Goal: Task Accomplishment & Management: Use online tool/utility

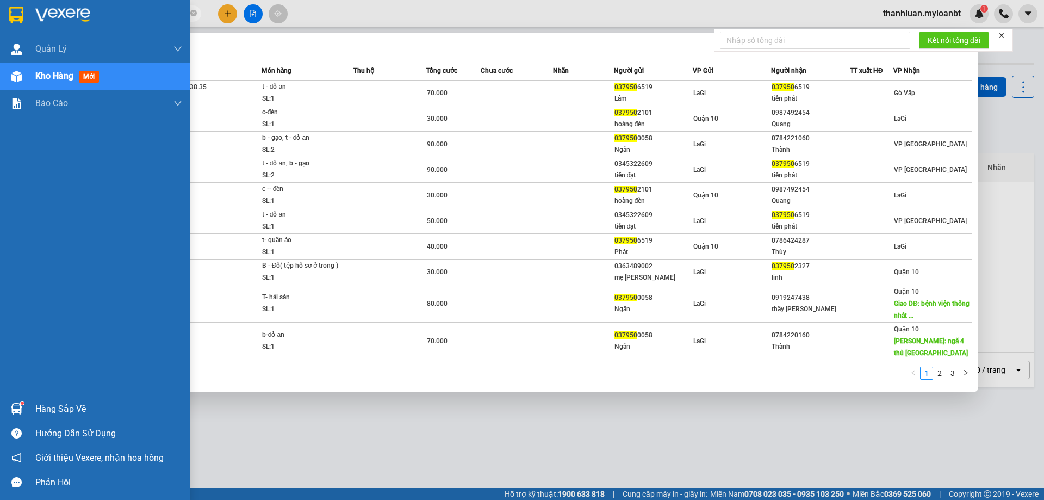
click at [26, 401] on div "Hàng sắp về" at bounding box center [95, 408] width 190 height 24
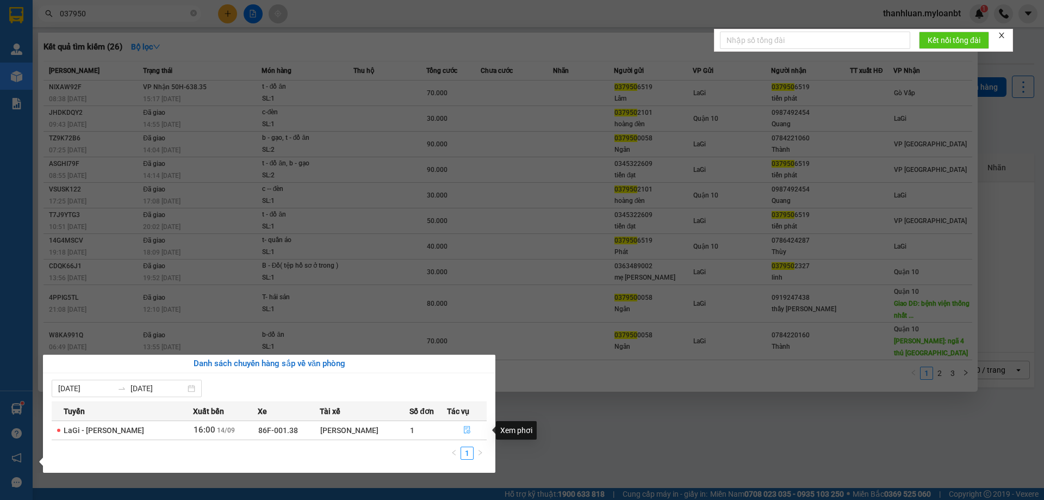
click at [461, 431] on button "button" at bounding box center [466, 429] width 39 height 17
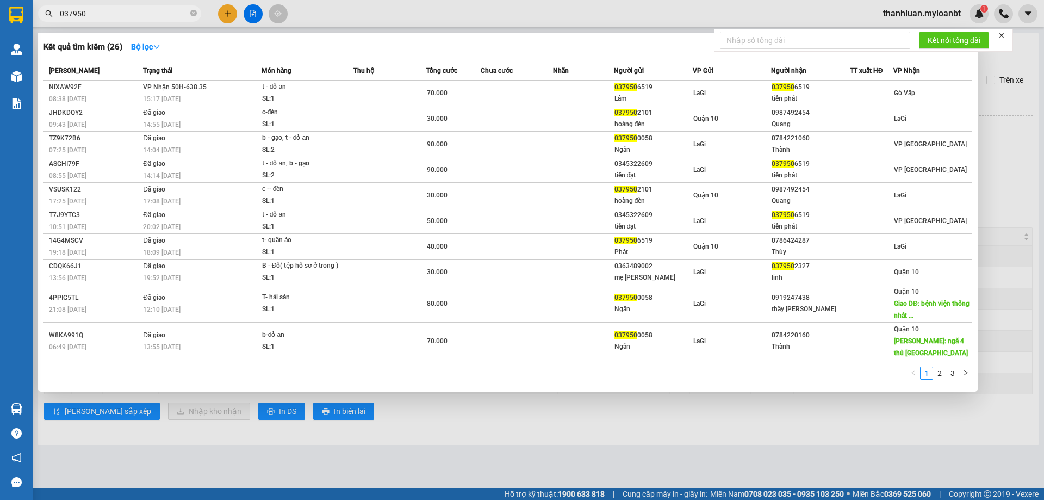
click at [718, 467] on div at bounding box center [522, 250] width 1044 height 500
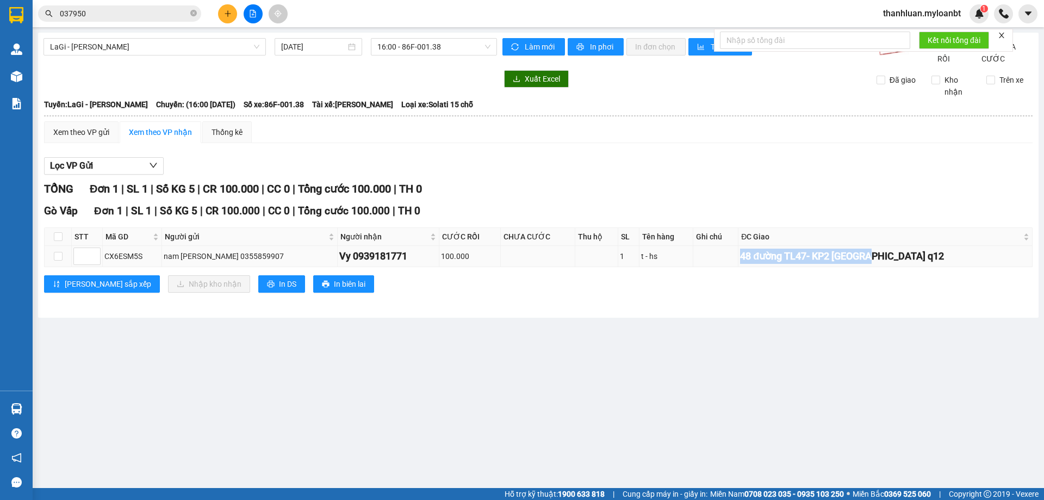
drag, startPoint x: 744, startPoint y: 264, endPoint x: 928, endPoint y: 277, distance: 184.2
click at [898, 267] on tr "CX6ESM5S nam nguyễn 0355859907 Vy 0939181771 100.000 1 t - hs 48 đường TL47- KP…" at bounding box center [539, 256] width 988 height 21
click at [1014, 287] on div "Gò Vấp Đơn 1 | SL 1 | Số KG 5 | CR 100.000 | CC 0 | Tổng cước 100.000 | TH 0 …" at bounding box center [538, 252] width 988 height 98
drag, startPoint x: 751, startPoint y: 264, endPoint x: 973, endPoint y: 278, distance: 222.8
click at [886, 267] on tr "CX6ESM5S nam nguyễn 0355859907 Vy 0939181771 100.000 1 t - hs 48 đường TL47- KP…" at bounding box center [539, 256] width 988 height 21
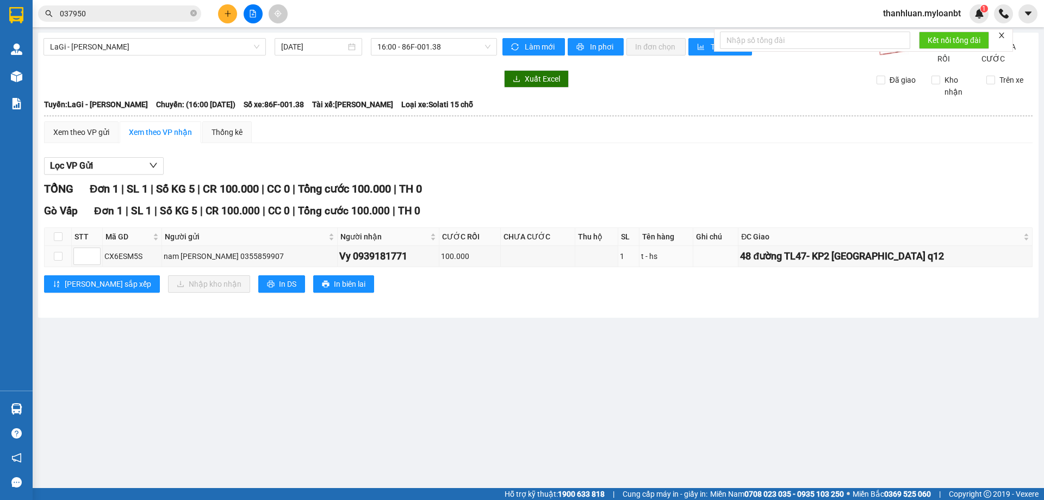
drag, startPoint x: 974, startPoint y: 278, endPoint x: 975, endPoint y: 285, distance: 7.1
click at [975, 280] on div "Gò Vấp Đơn 1 | SL 1 | Số KG 5 | CR 100.000 | CC 0 | Tổng cước 100.000 | TH 0 …" at bounding box center [538, 252] width 988 height 98
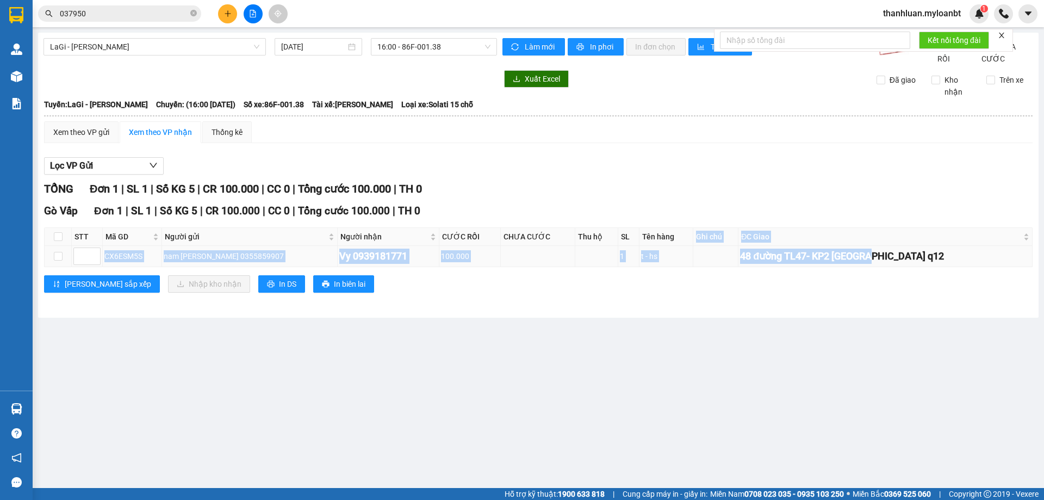
drag, startPoint x: 819, startPoint y: 255, endPoint x: 915, endPoint y: 269, distance: 96.1
click at [910, 267] on table "STT Mã GD Người gửi Người nhận CƯỚC RỒI CHƯA CƯỚC Thu hộ SL Tên hàng Ghi chú…" at bounding box center [539, 247] width 988 height 40
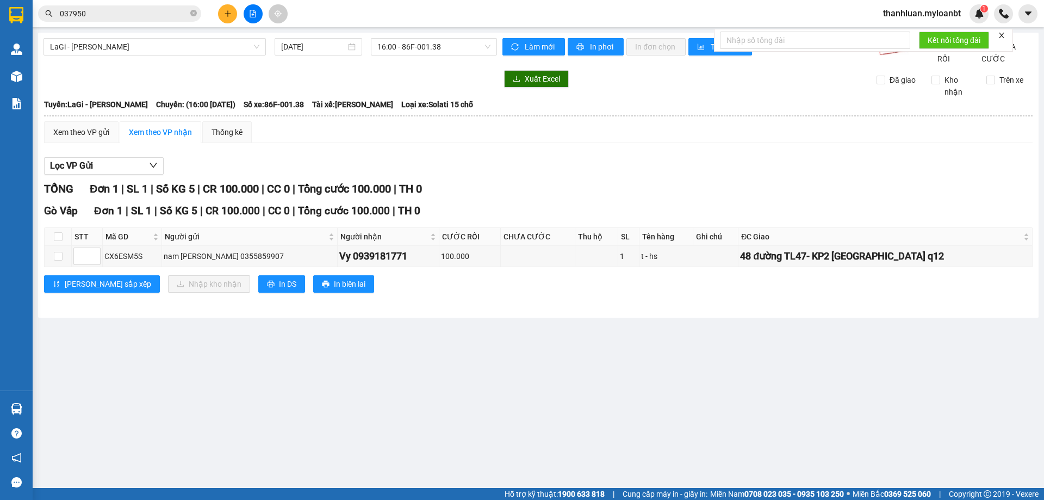
click at [966, 301] on div "Gò Vấp Đơn 1 | SL 1 | Số KG 5 | CR 100.000 | CC 0 | Tổng cước 100.000 | TH 0 …" at bounding box center [538, 252] width 988 height 98
drag, startPoint x: 745, startPoint y: 279, endPoint x: 938, endPoint y: 276, distance: 193.0
click at [915, 267] on tr "CX6ESM5S nam nguyễn 0355859907 Vy 0939181771 100.000 1 t - hs 48 đường TL47- KP…" at bounding box center [539, 256] width 988 height 21
click at [982, 283] on div "Gò Vấp Đơn 1 | SL 1 | Số KG 5 | CR 100.000 | CC 0 | Tổng cước 100.000 | TH 0 …" at bounding box center [538, 252] width 988 height 98
drag, startPoint x: 787, startPoint y: 266, endPoint x: 976, endPoint y: 288, distance: 190.5
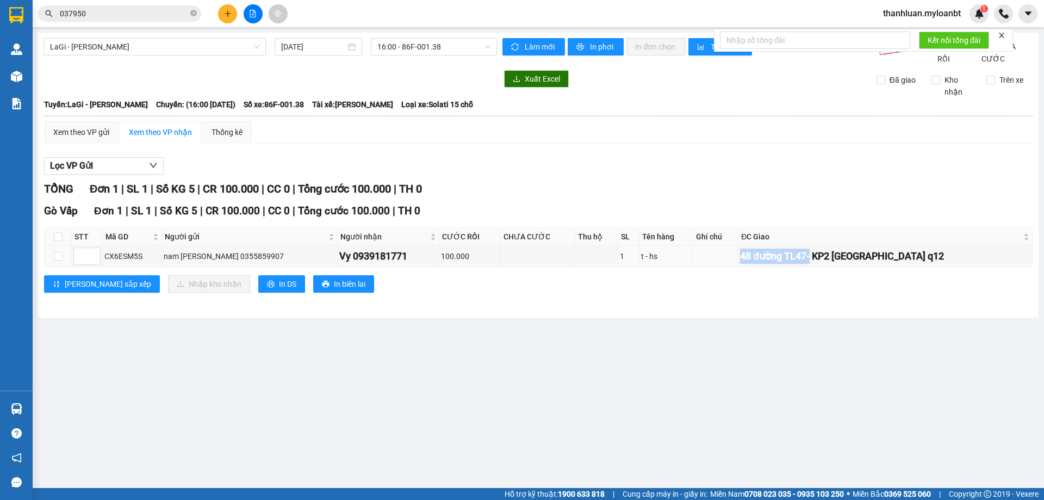
click at [908, 267] on tr "CX6ESM5S nam nguyễn 0355859907 Vy 0939181771 100.000 1 t - hs 48 đường TL47- KP…" at bounding box center [539, 256] width 988 height 21
drag, startPoint x: 937, startPoint y: 333, endPoint x: 866, endPoint y: 349, distance: 72.4
click at [921, 340] on main "LaGi - [GEOGRAPHIC_DATA] [DATE] 16:00 - 86F-001.38 Làm mới In phơi In đơn chọn …" at bounding box center [522, 244] width 1044 height 488
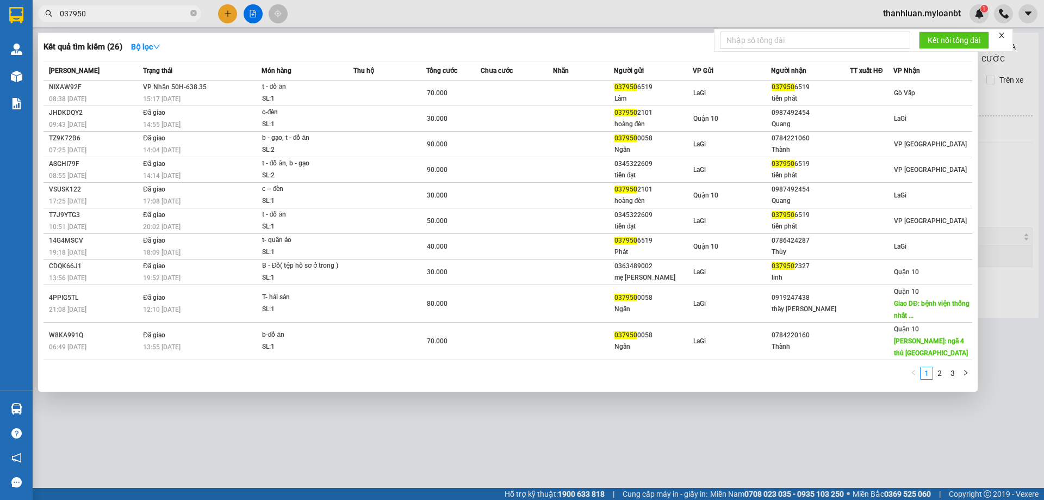
click at [136, 10] on input "037950" at bounding box center [124, 14] width 128 height 12
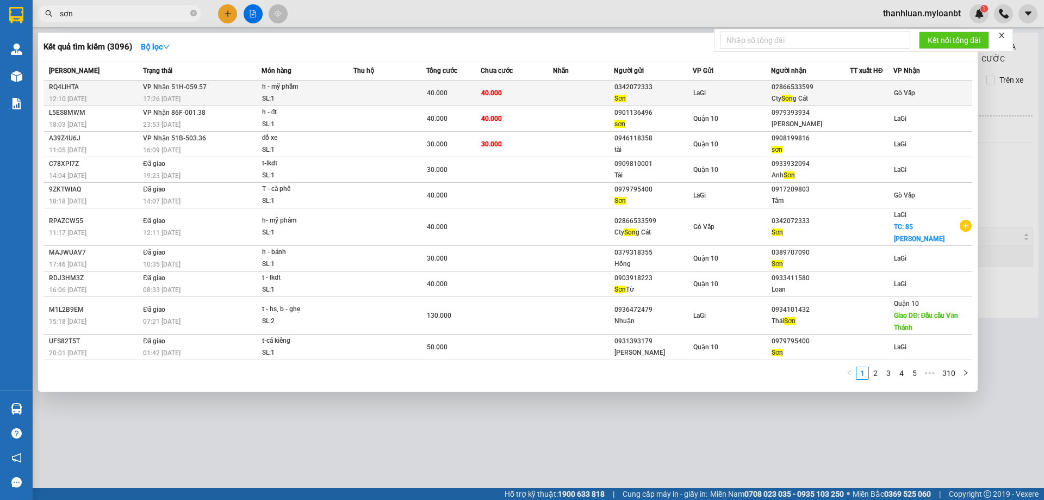
type input "sơn"
click at [283, 83] on div "h - mỹ phẫm" at bounding box center [303, 87] width 82 height 12
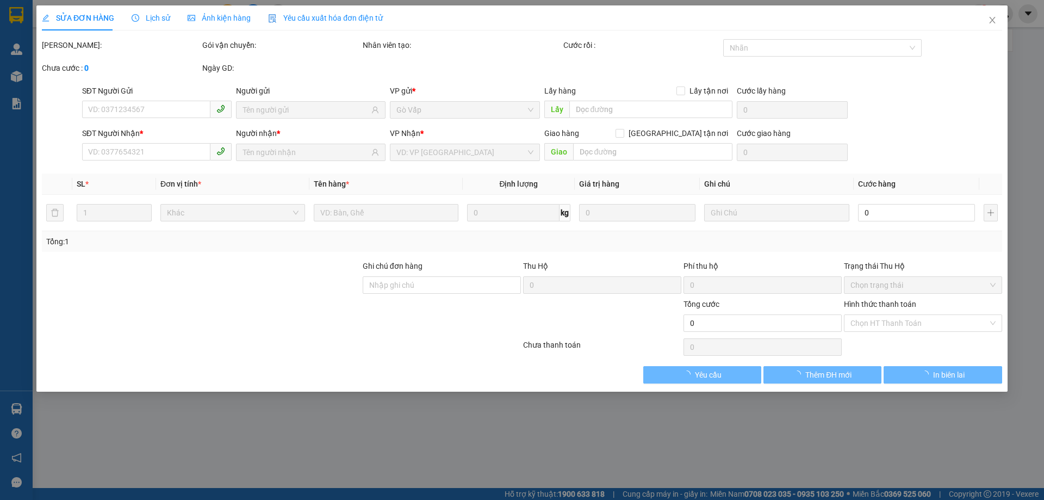
type input "0342072333"
type input "Sơn"
type input "02866533599"
type input "Cty Song Cát"
type input "40.000"
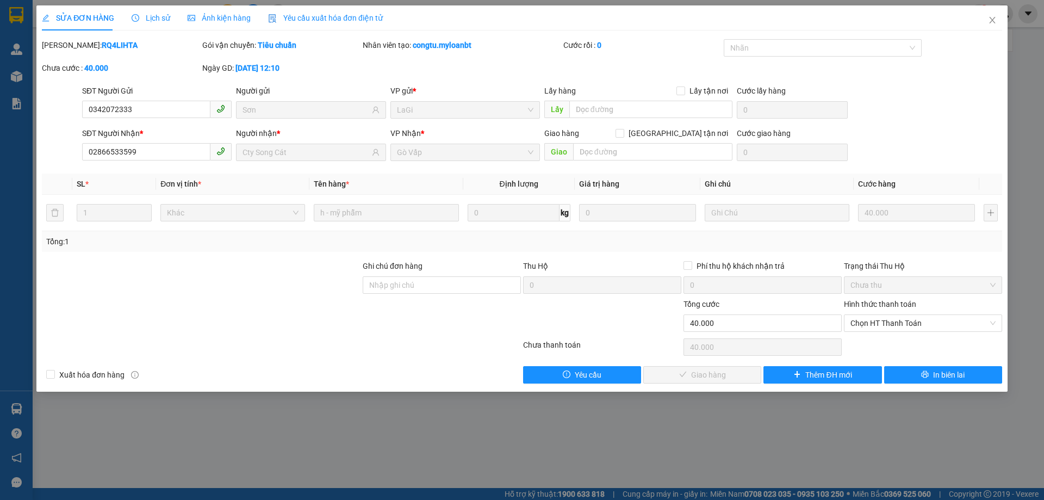
drag, startPoint x: 841, startPoint y: 345, endPoint x: 624, endPoint y: 341, distance: 216.4
click at [607, 343] on div "Chưa thanh toán" at bounding box center [602, 348] width 160 height 19
click at [915, 324] on span "Chọn HT Thanh Toán" at bounding box center [922, 323] width 145 height 16
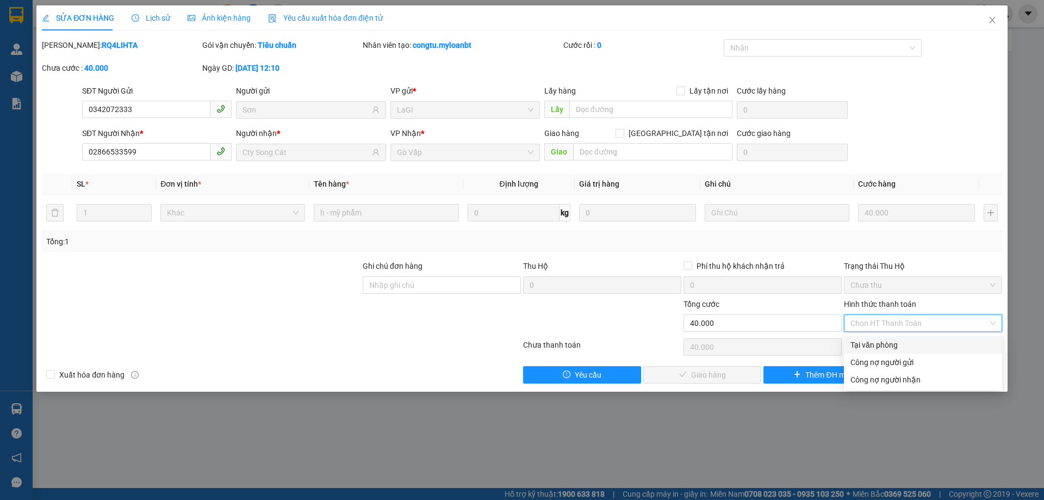
click at [906, 338] on div "Tại văn phòng" at bounding box center [923, 344] width 158 height 17
type input "0"
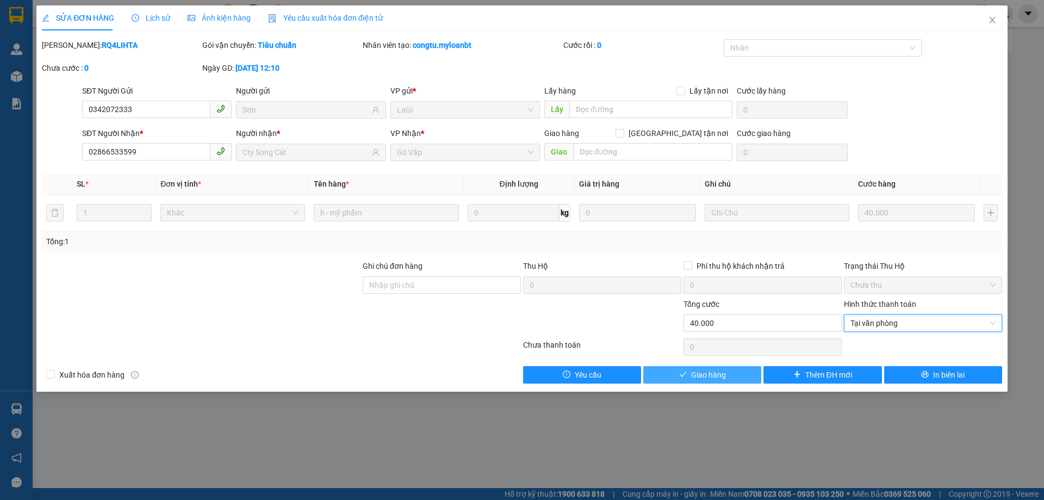
click at [713, 376] on span "Giao hàng" at bounding box center [708, 375] width 35 height 12
